Goal: Task Accomplishment & Management: Manage account settings

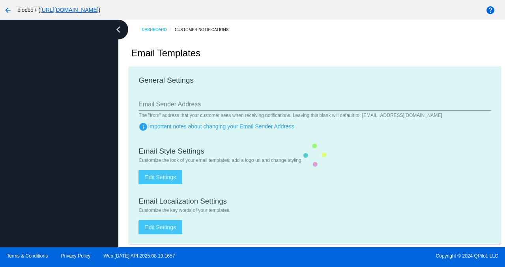
type input "support@biocbdplus.com"
checkbox input "true"
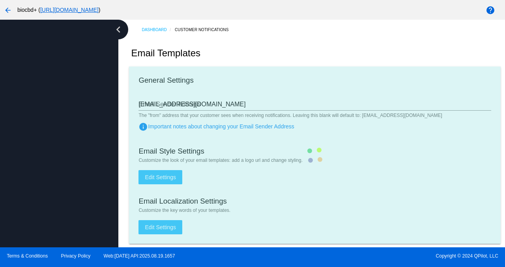
type input "minerva@biocbdplus.com"
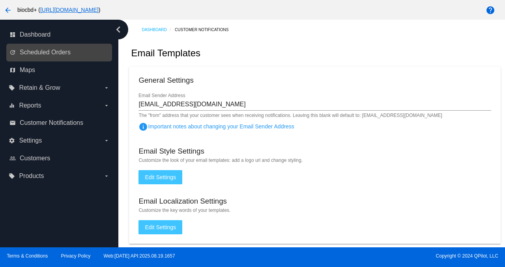
click at [78, 52] on link "update Scheduled Orders" at bounding box center [59, 52] width 100 height 13
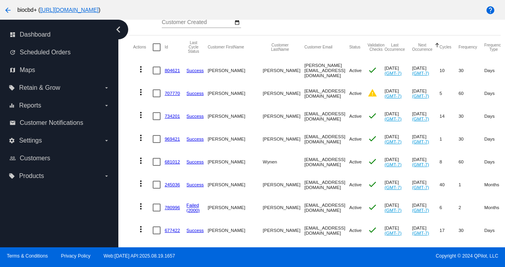
scroll to position [25, 0]
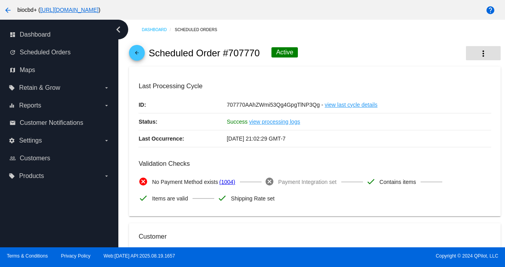
click at [478, 50] on mat-icon "more_vert" at bounding box center [482, 53] width 9 height 9
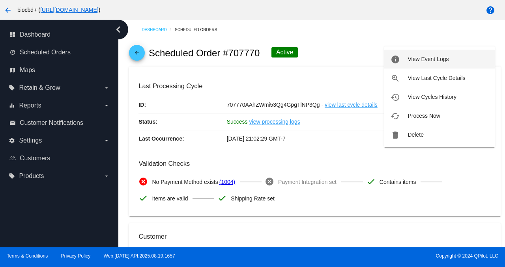
click at [463, 61] on button "info View Event Logs" at bounding box center [439, 59] width 110 height 19
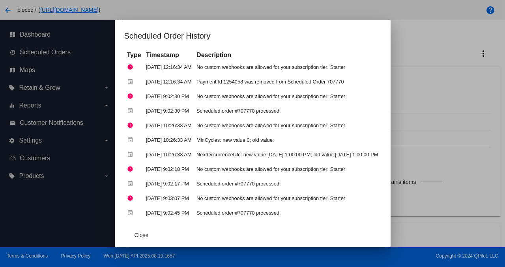
click at [427, 56] on div at bounding box center [252, 133] width 505 height 267
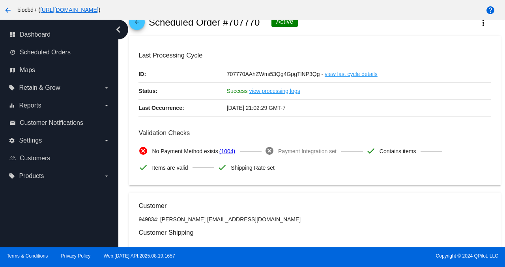
scroll to position [64, 0]
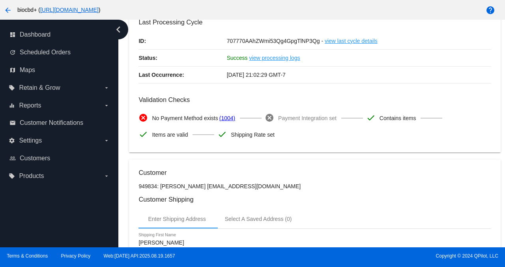
drag, startPoint x: 263, startPoint y: 186, endPoint x: 197, endPoint y: 189, distance: 65.5
click at [197, 189] on p "949834: Joshua Phillip phillipsfamily6@mac.com" at bounding box center [314, 186] width 352 height 6
copy p "phillipsfamily6@mac.com"
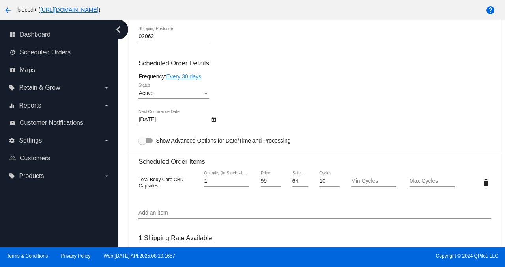
scroll to position [456, 0]
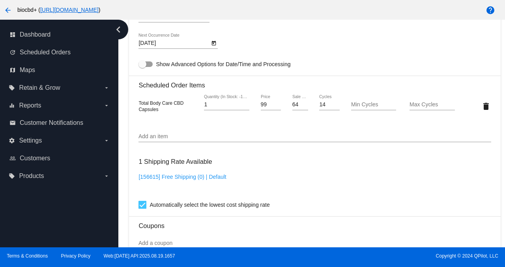
scroll to position [537, 0]
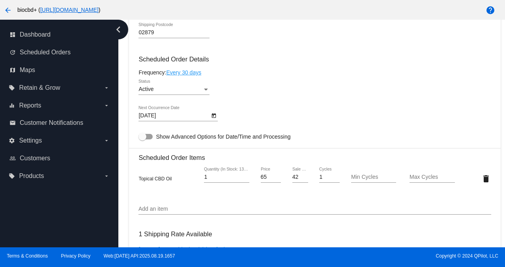
scroll to position [481, 0]
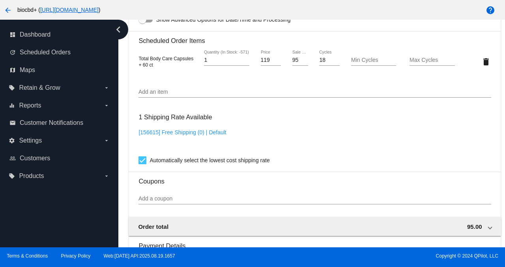
scroll to position [573, 0]
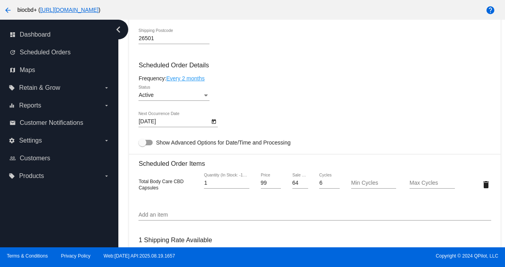
scroll to position [484, 0]
